Goal: Information Seeking & Learning: Learn about a topic

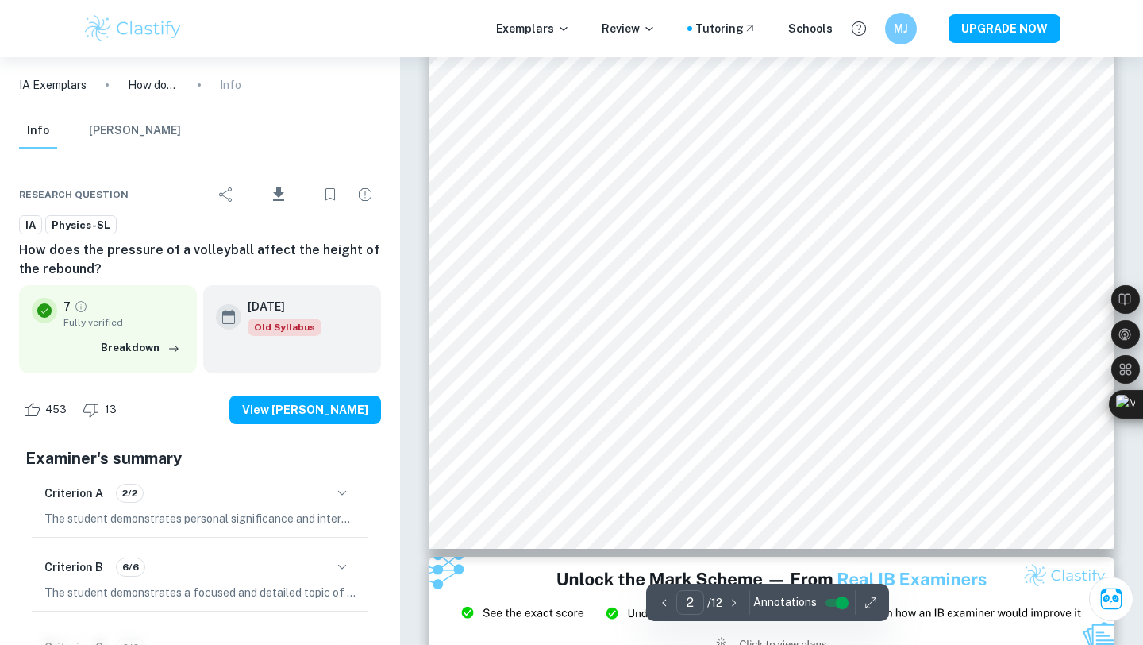
scroll to position [1537, 0]
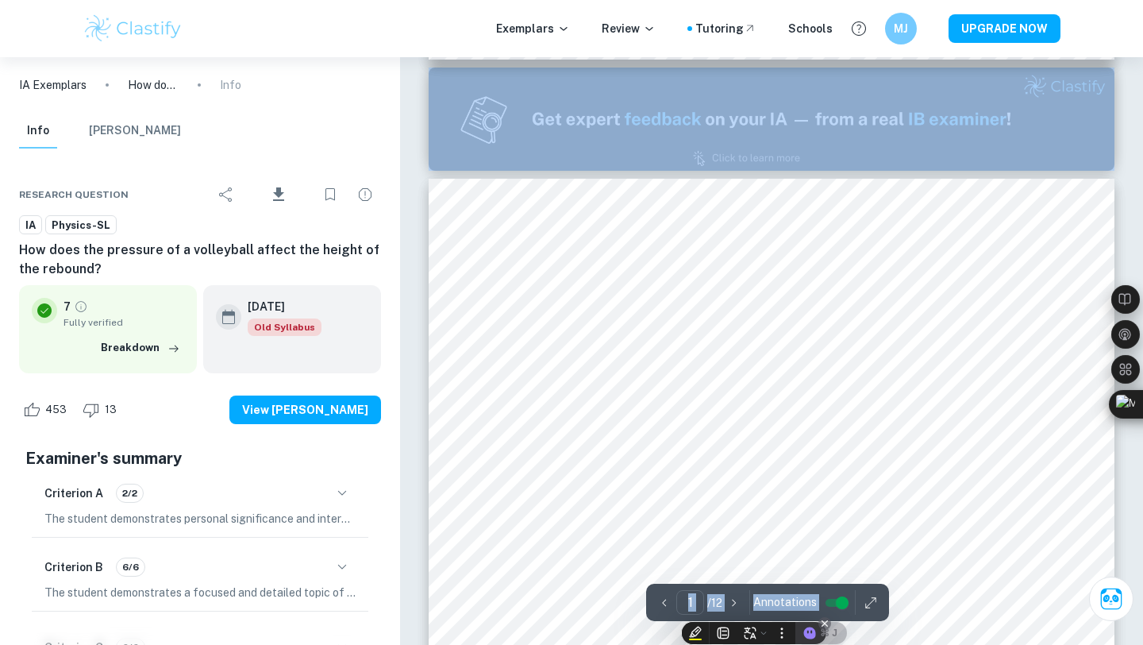
scroll to position [0, 0]
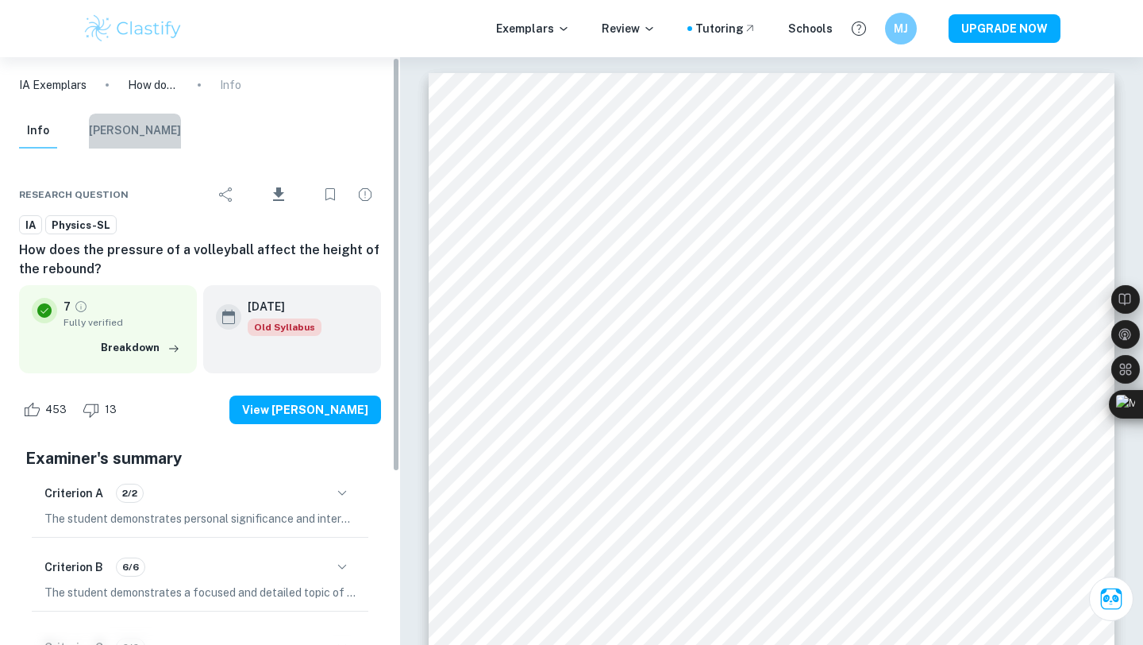
click at [137, 133] on button "[PERSON_NAME]" at bounding box center [135, 131] width 92 height 35
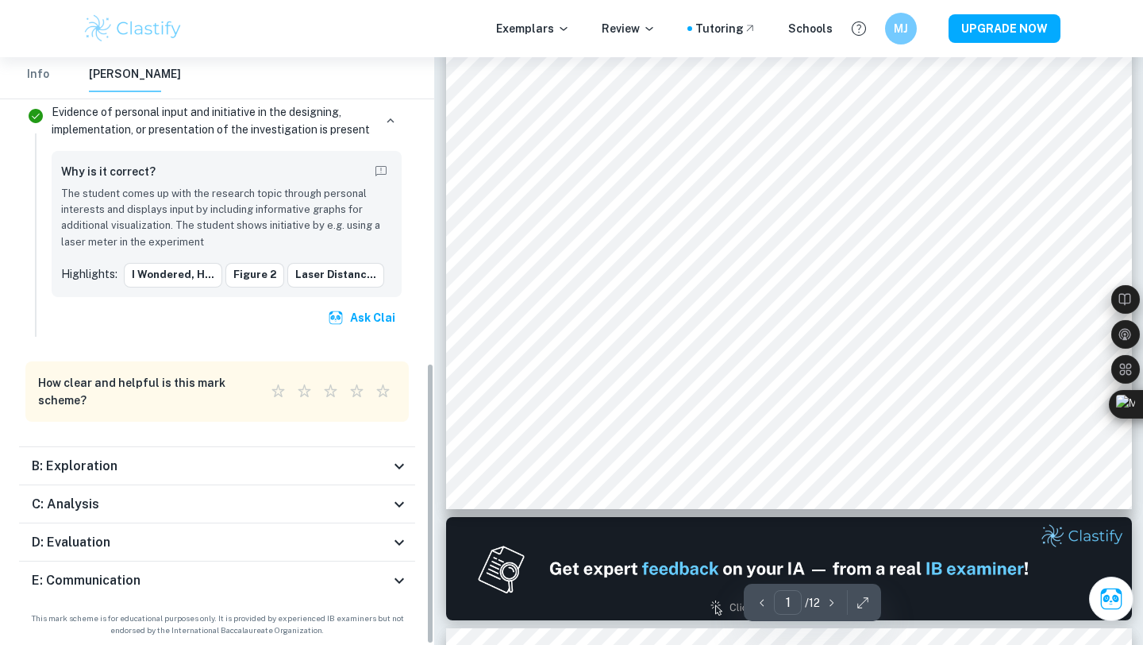
scroll to position [575, 0]
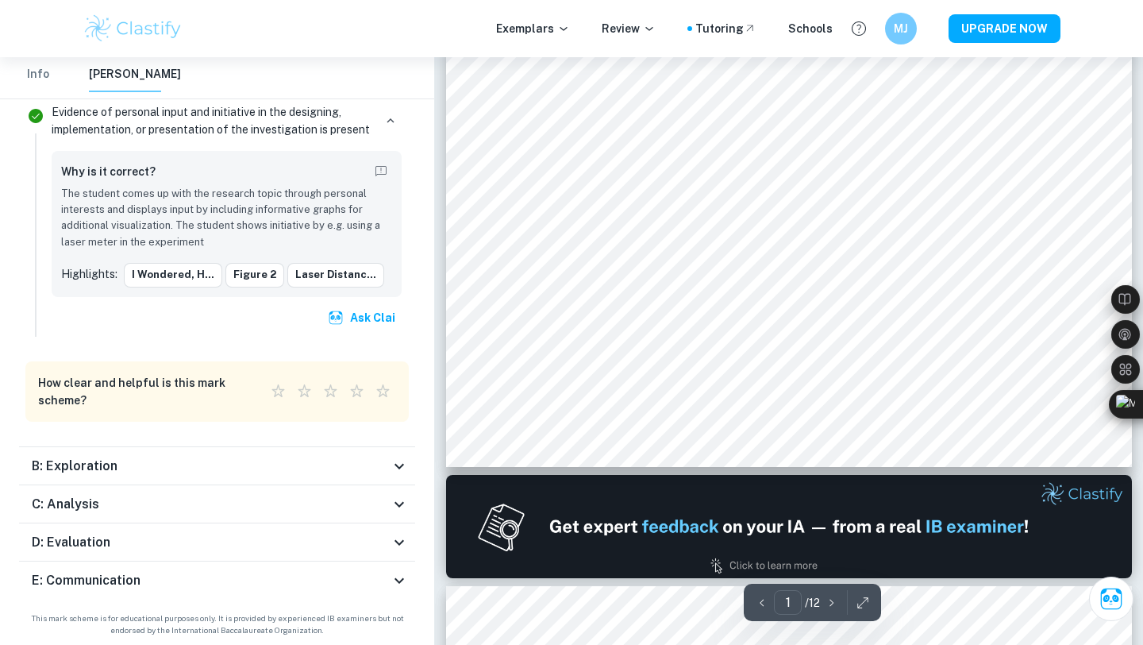
click at [295, 506] on div "C: Analysis" at bounding box center [211, 504] width 358 height 19
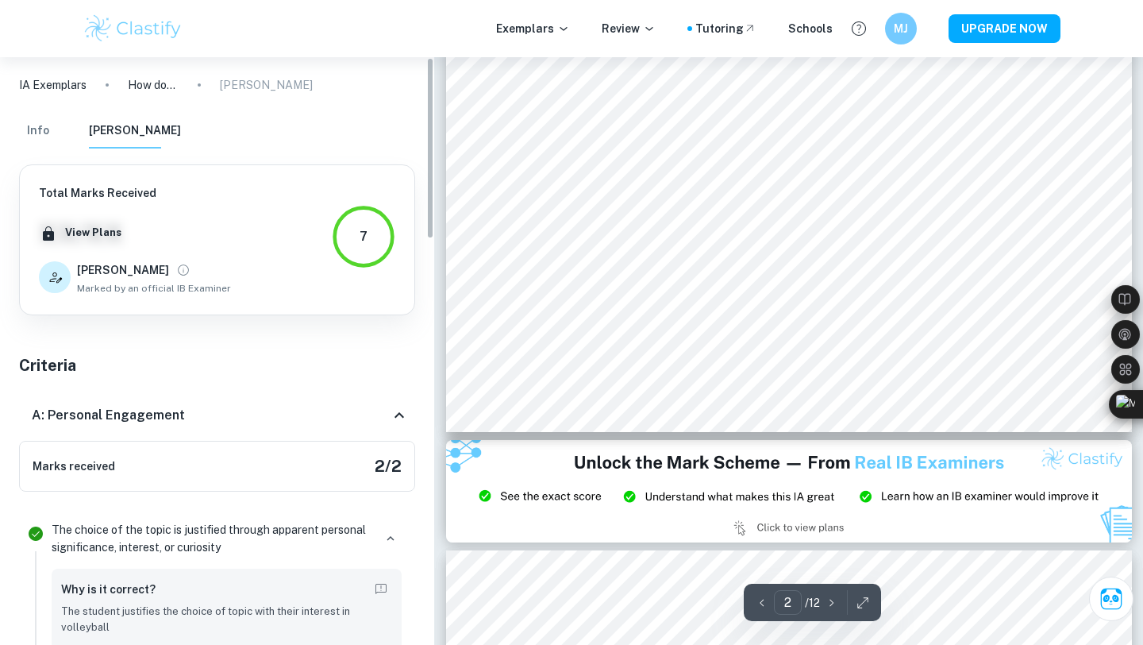
scroll to position [301, 0]
type input "1"
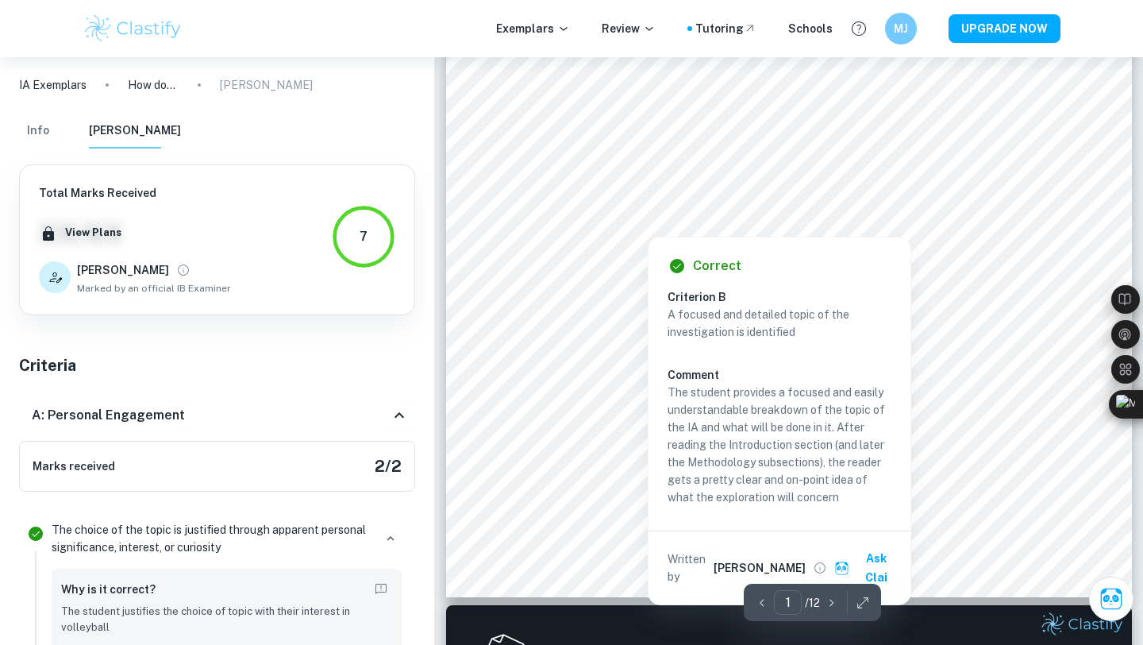
scroll to position [0, 0]
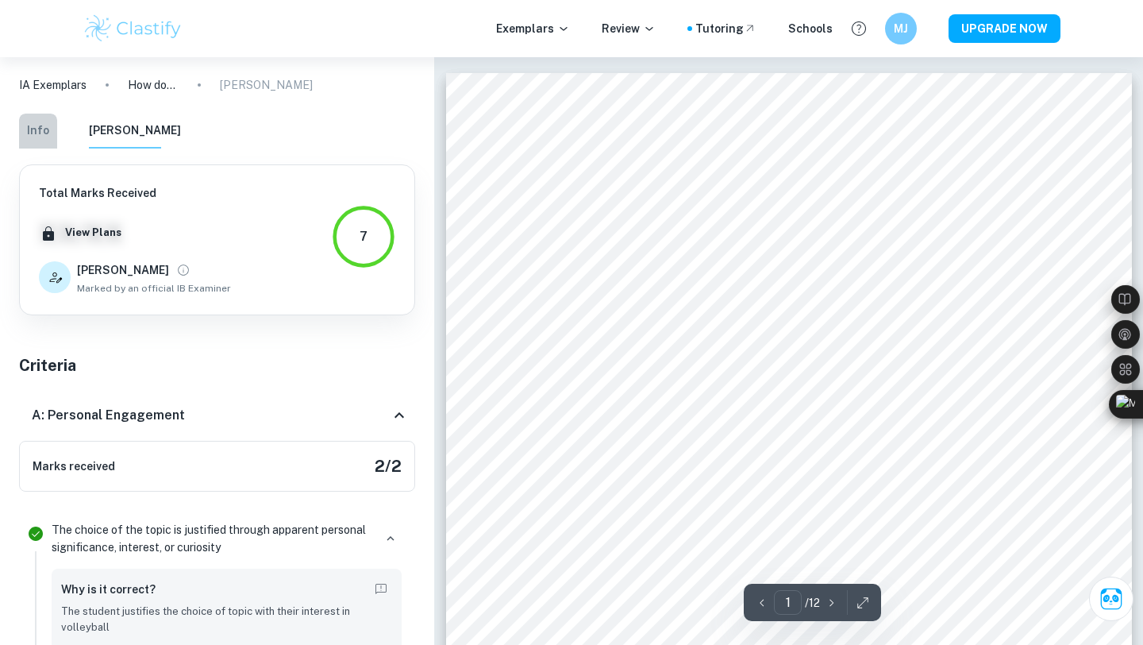
click at [52, 140] on button "Info" at bounding box center [38, 131] width 38 height 35
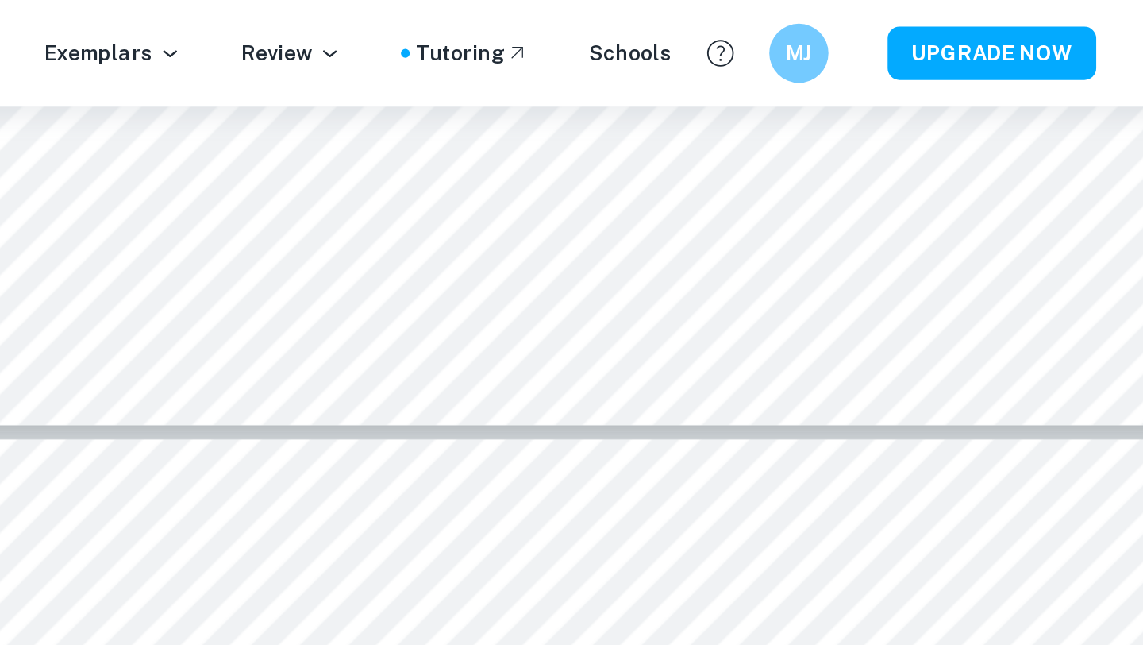
scroll to position [10895, 0]
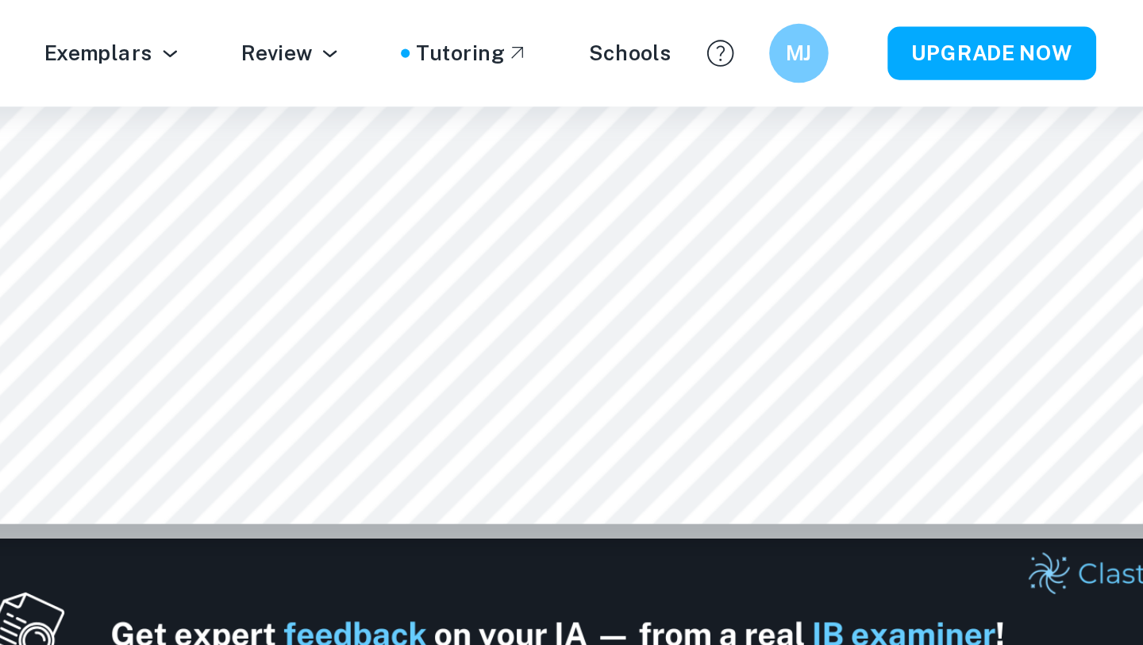
type input "1"
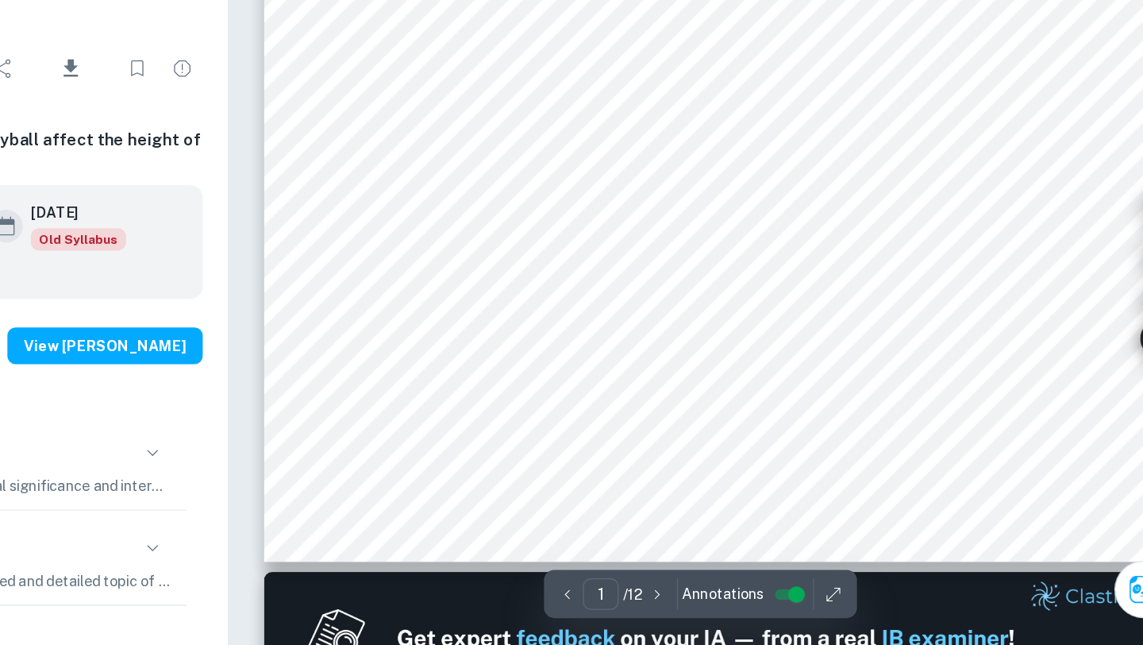
scroll to position [0, 0]
